Goal: Transaction & Acquisition: Purchase product/service

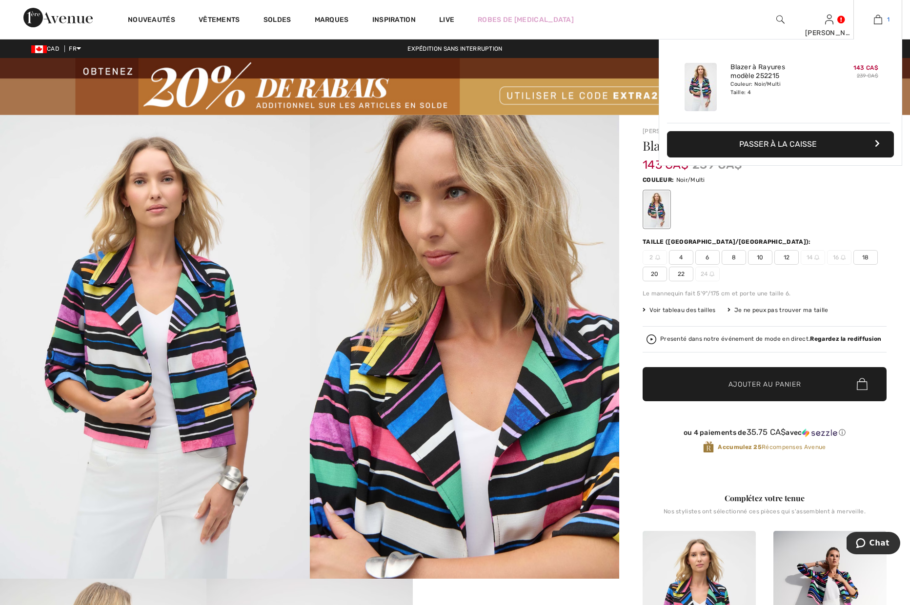
click at [878, 19] on img at bounding box center [878, 20] width 8 height 12
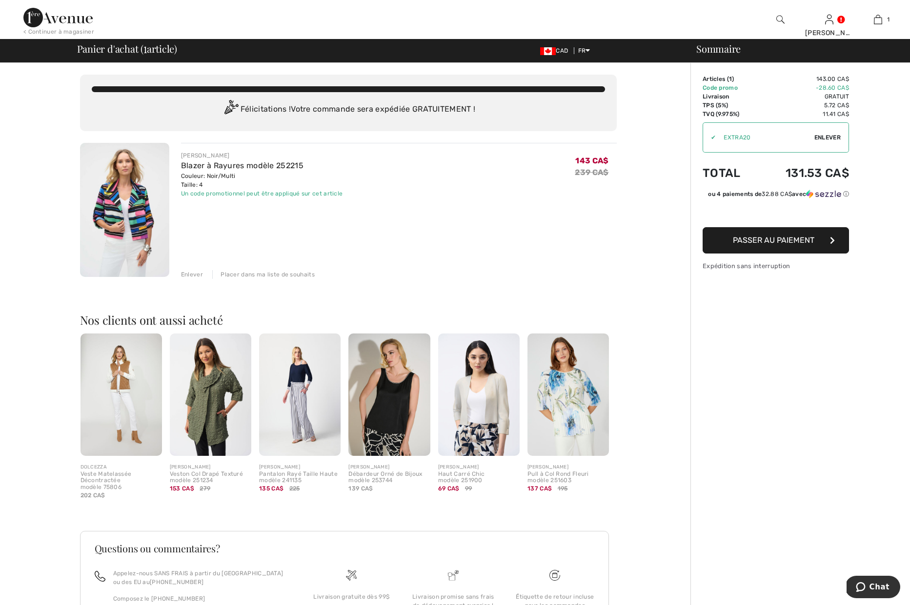
click at [781, 238] on span "Passer au paiement" at bounding box center [773, 240] width 81 height 9
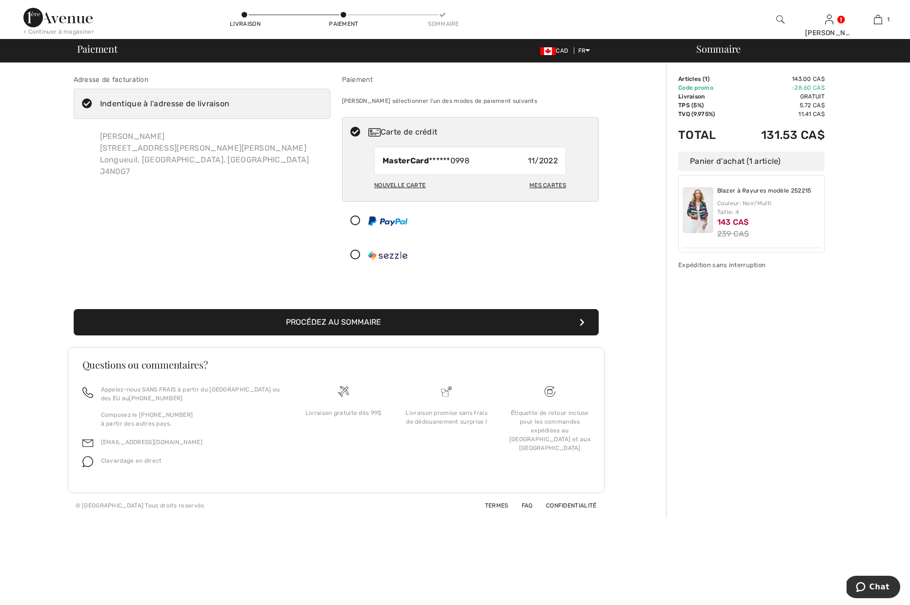
click at [398, 185] on div "Nouvelle carte" at bounding box center [399, 185] width 51 height 17
radio input "true"
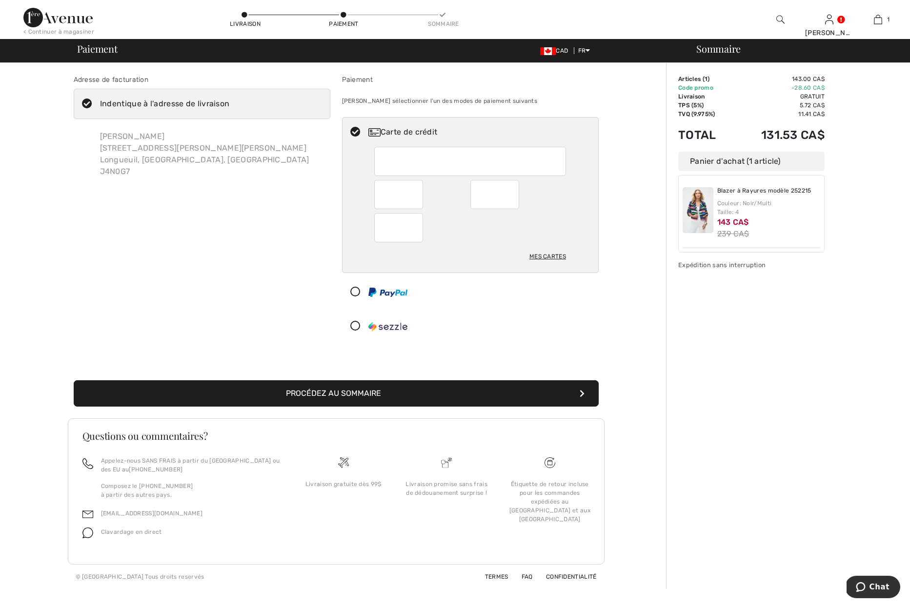
click at [797, 383] on div "Sommaire Description Articles ( 1 ) 143.00 CA$ Code promo -28.60 CA$ Livraison …" at bounding box center [788, 326] width 244 height 526
click at [375, 392] on button "Procédez au sommaire" at bounding box center [336, 393] width 525 height 26
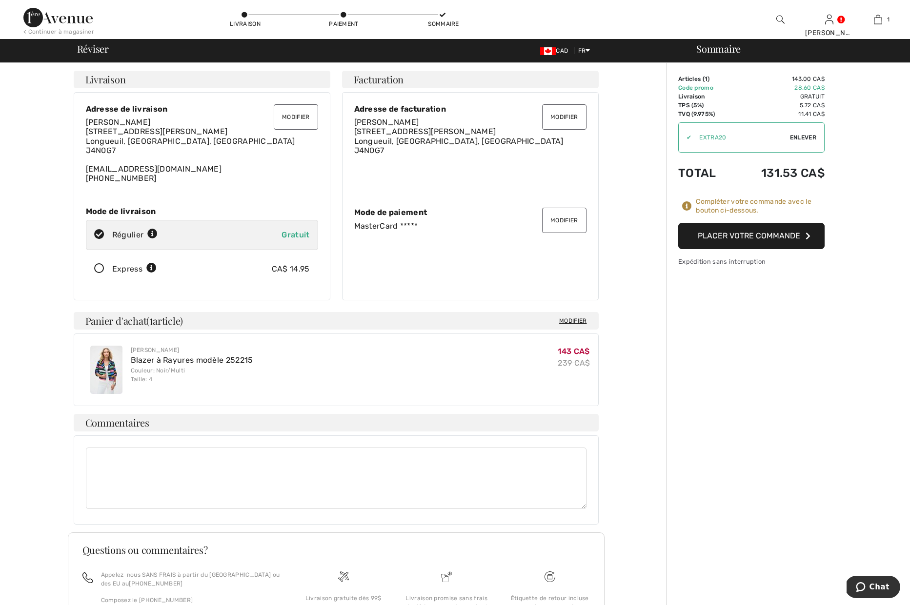
click at [756, 440] on div "Sommaire Description Articles ( 1 ) 143.00 CA$ Code promo -28.60 CA$ Livraison …" at bounding box center [788, 383] width 244 height 640
click at [789, 236] on button "Placer votre commande" at bounding box center [751, 236] width 146 height 26
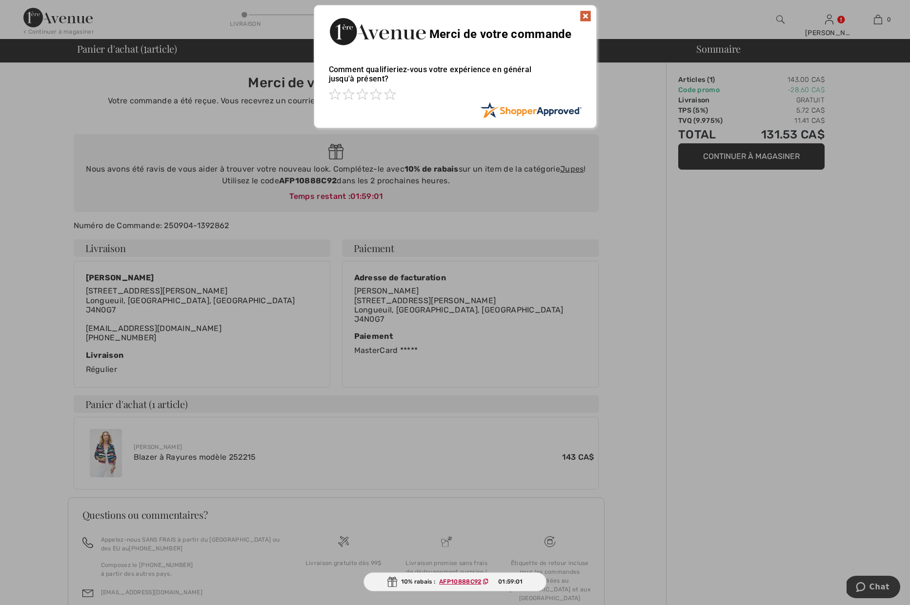
click at [585, 17] on img at bounding box center [585, 16] width 12 height 12
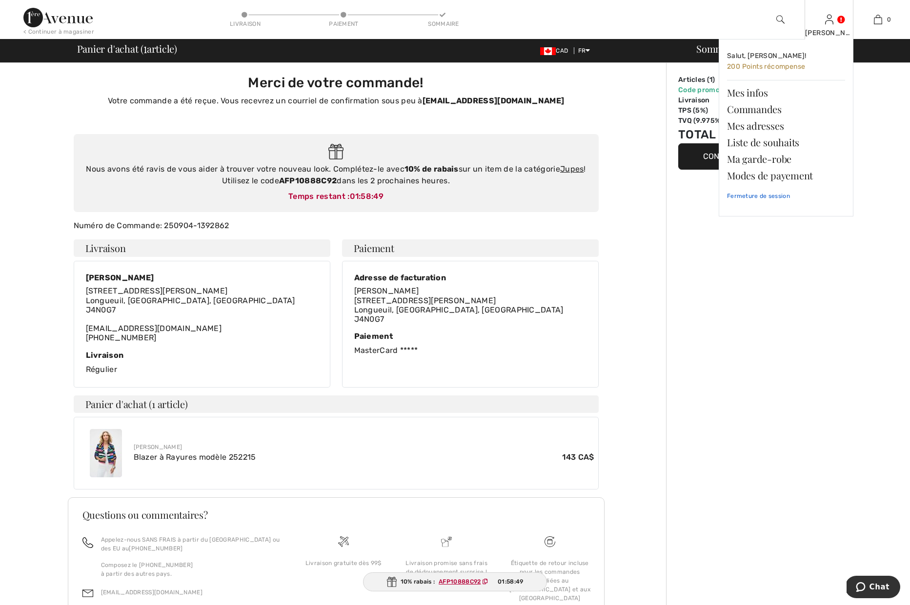
click at [754, 197] on link "Fermeture de session" at bounding box center [786, 196] width 118 height 24
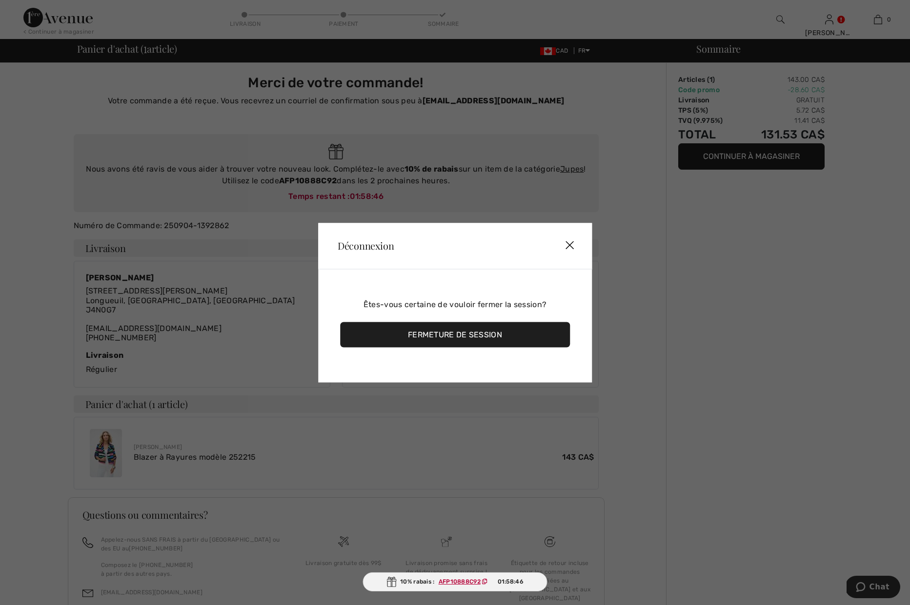
click at [458, 332] on div "Fermeture de session" at bounding box center [455, 334] width 230 height 25
